Goal: Task Accomplishment & Management: Manage account settings

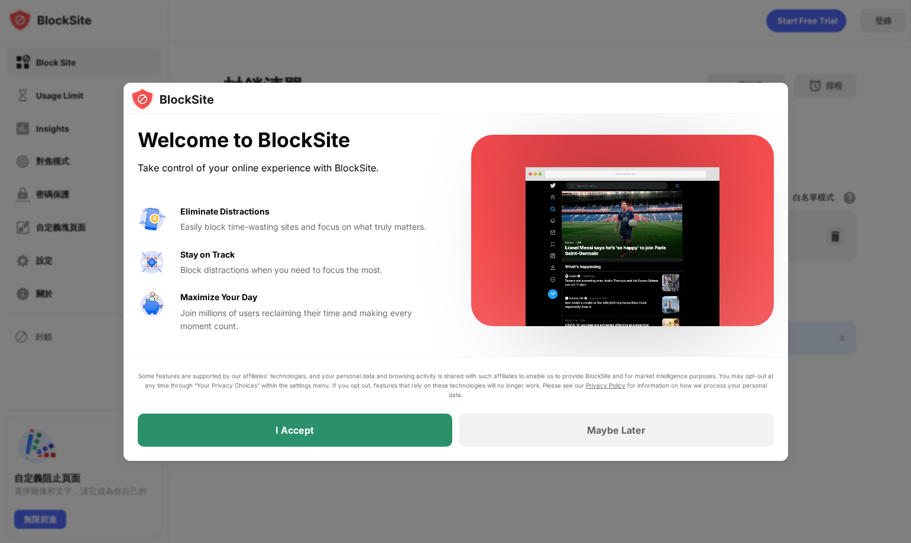
click at [383, 437] on div "I Accept" at bounding box center [295, 430] width 314 height 33
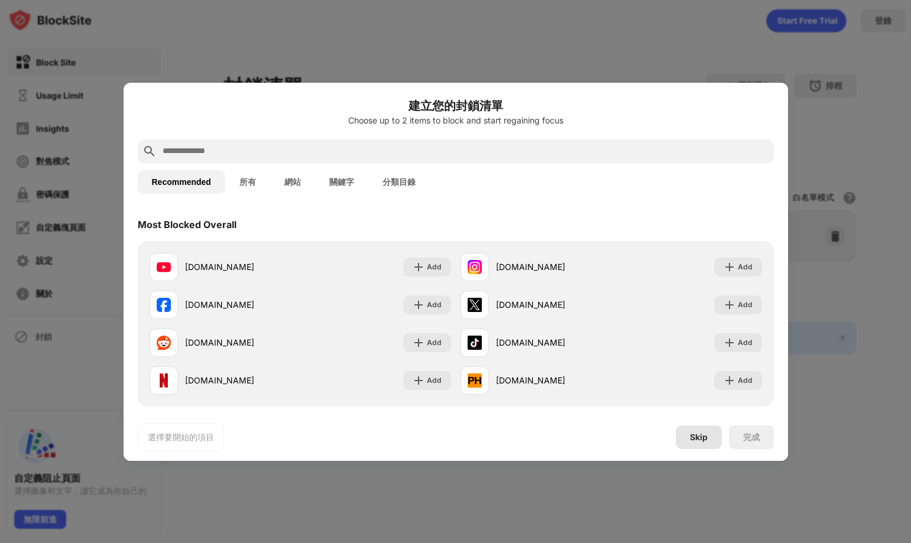
click at [704, 436] on div "Skip" at bounding box center [699, 437] width 18 height 9
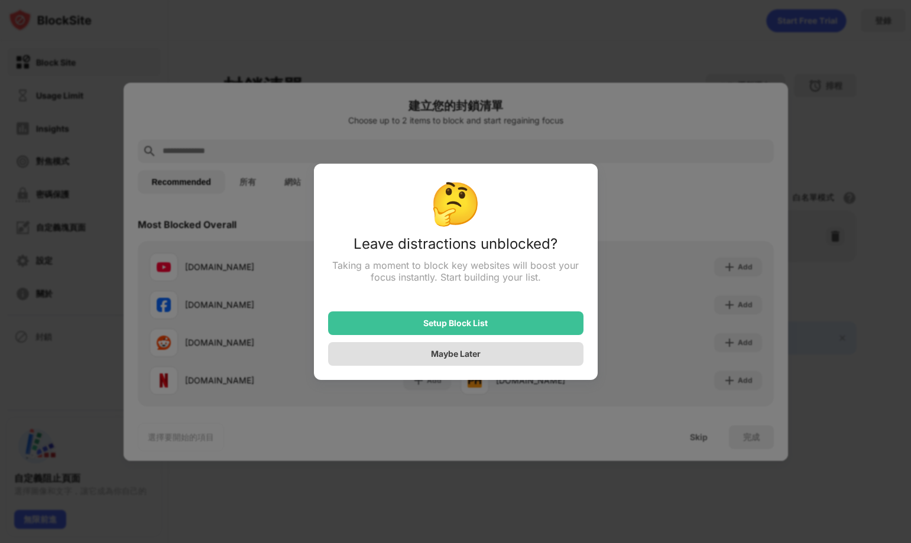
click at [445, 356] on div "Maybe Later" at bounding box center [456, 354] width 50 height 10
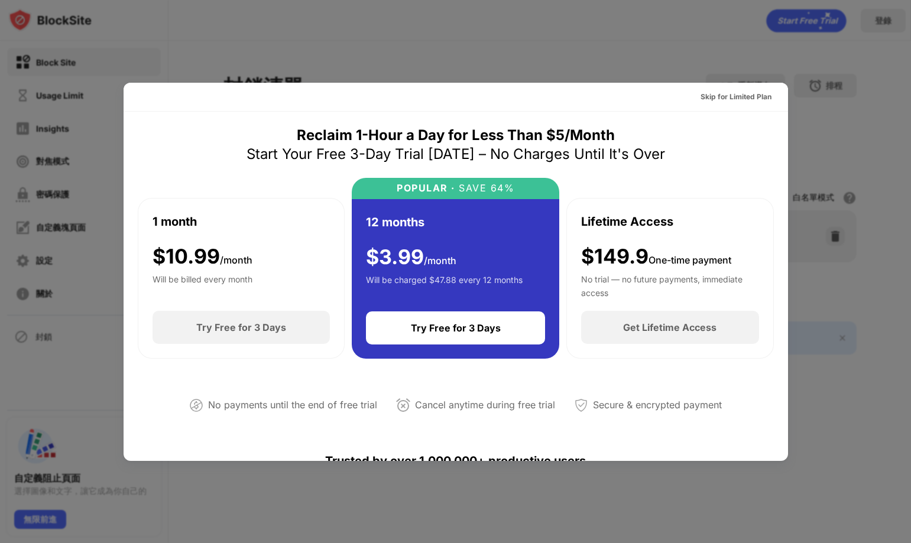
click at [855, 35] on div at bounding box center [455, 271] width 911 height 543
drag, startPoint x: 733, startPoint y: 103, endPoint x: 764, endPoint y: 62, distance: 51.1
click at [764, 62] on div at bounding box center [455, 271] width 911 height 543
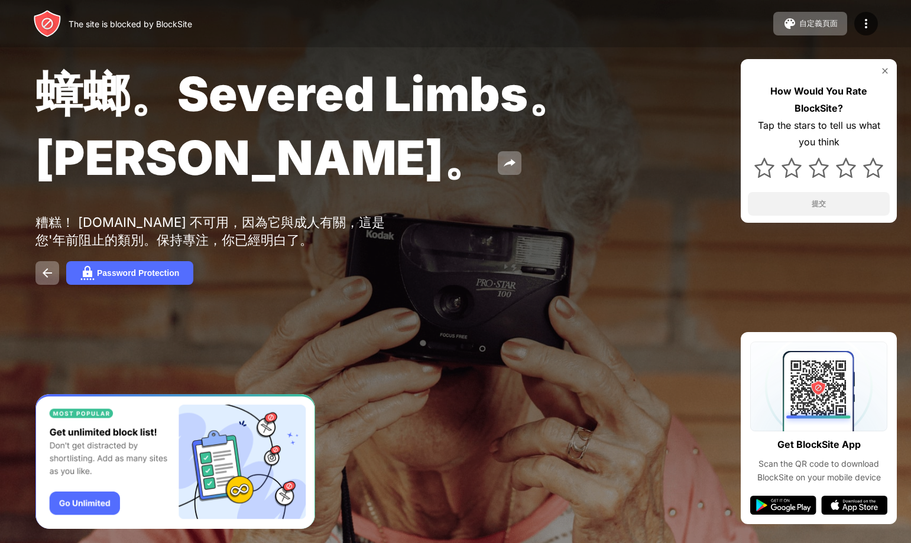
drag, startPoint x: 356, startPoint y: 162, endPoint x: 317, endPoint y: 134, distance: 48.2
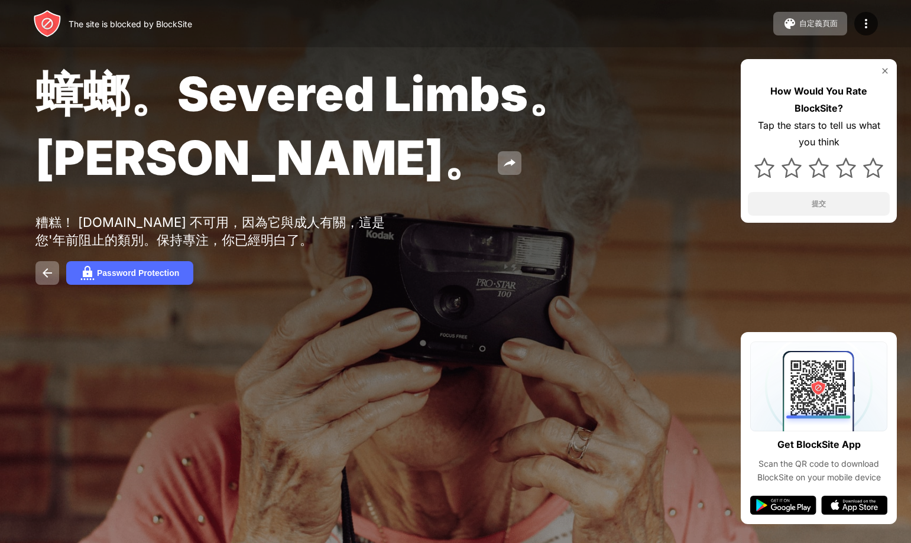
drag, startPoint x: 0, startPoint y: 0, endPoint x: 424, endPoint y: 96, distance: 434.9
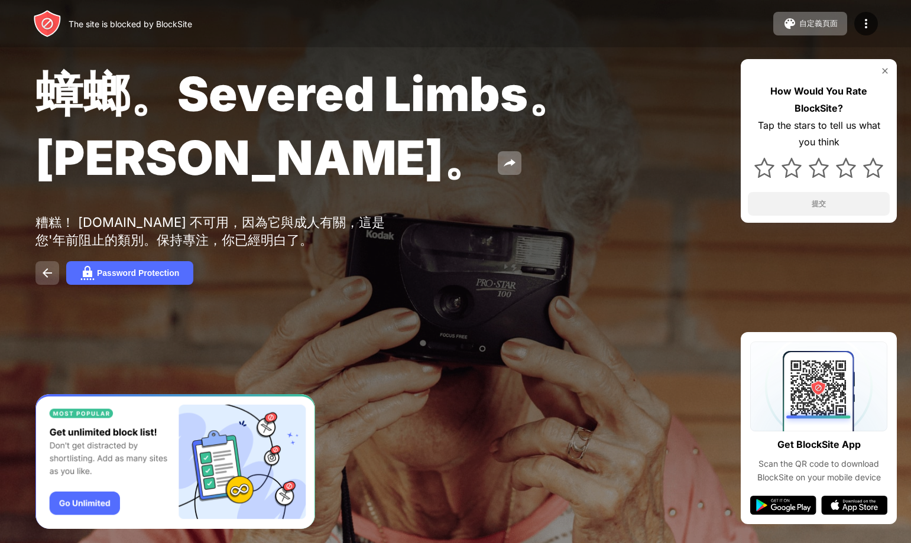
click at [43, 280] on img at bounding box center [47, 273] width 14 height 14
click at [788, 24] on img at bounding box center [789, 24] width 14 height 14
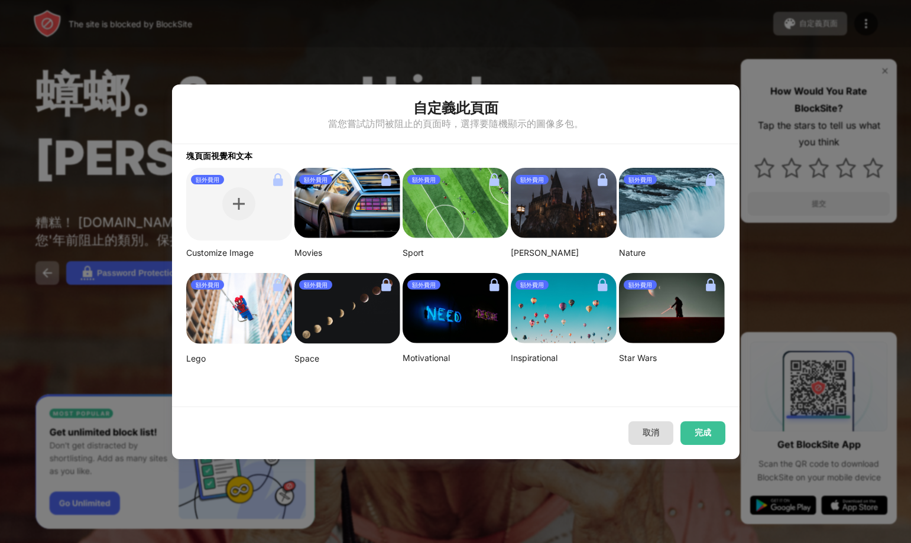
click at [657, 438] on button "取消" at bounding box center [650, 433] width 45 height 24
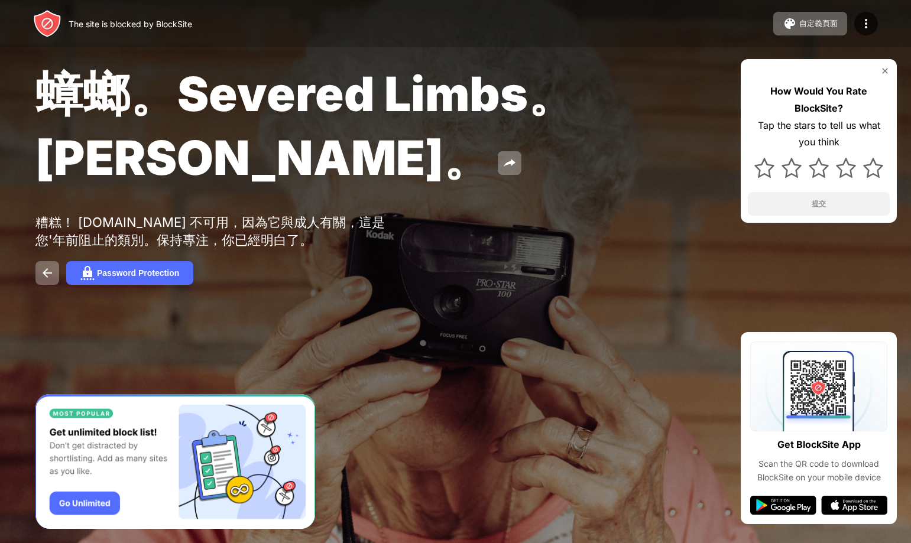
click at [73, 503] on img "Banner Message" at bounding box center [174, 461] width 279 height 135
click at [58, 285] on button at bounding box center [47, 273] width 24 height 24
